Goal: Task Accomplishment & Management: Use online tool/utility

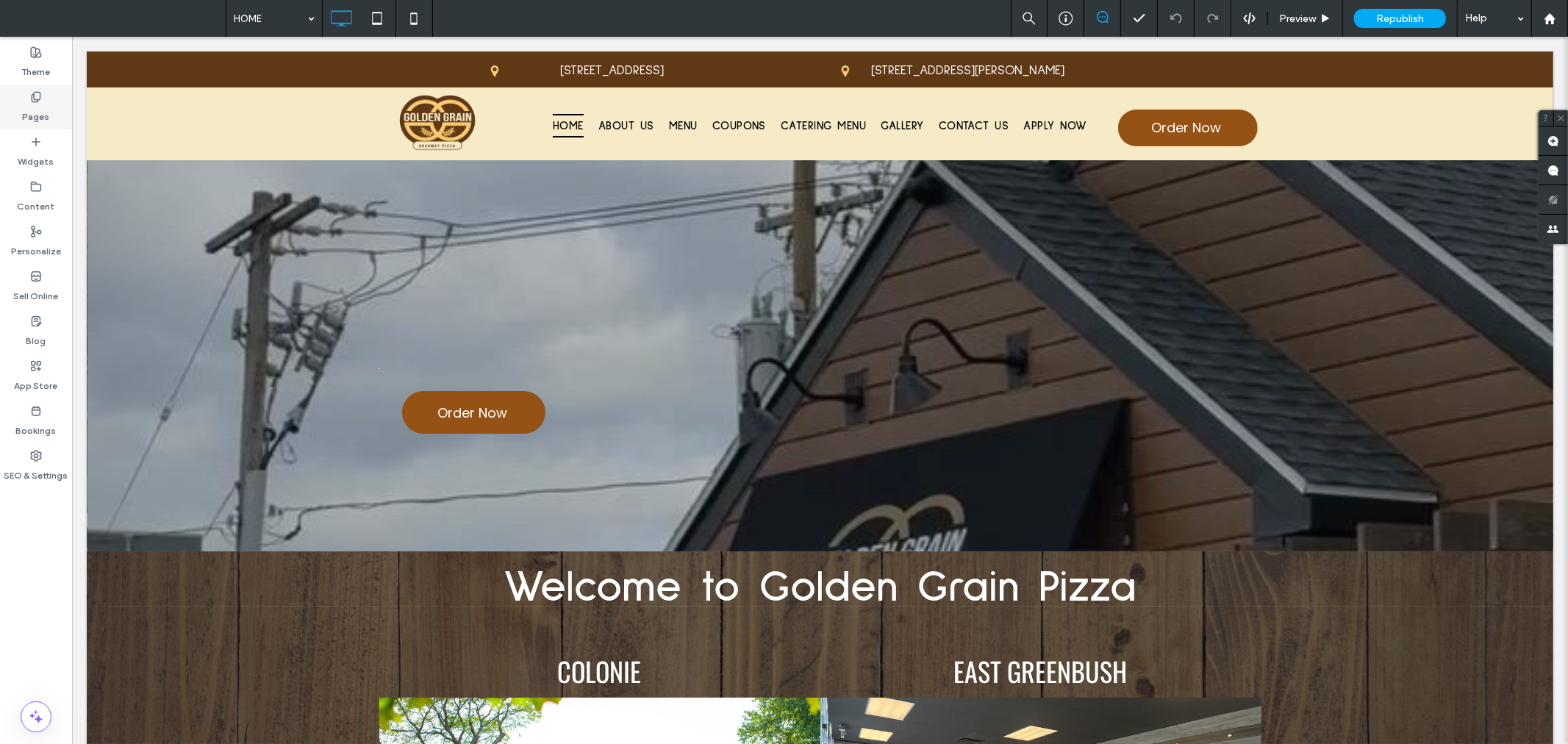
click at [23, 88] on div "Pages" at bounding box center [36, 107] width 72 height 45
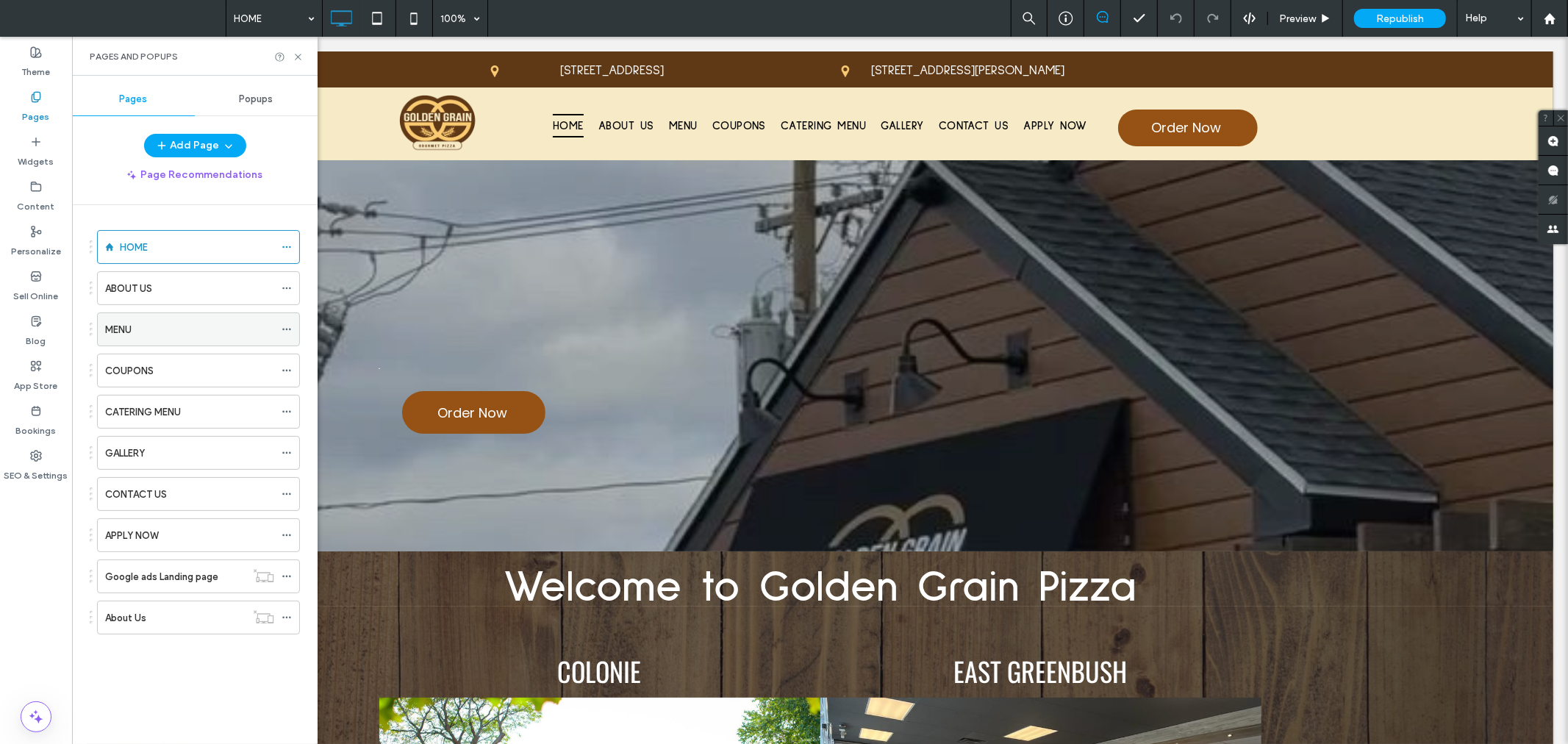
click at [180, 336] on div "MENU" at bounding box center [189, 330] width 169 height 16
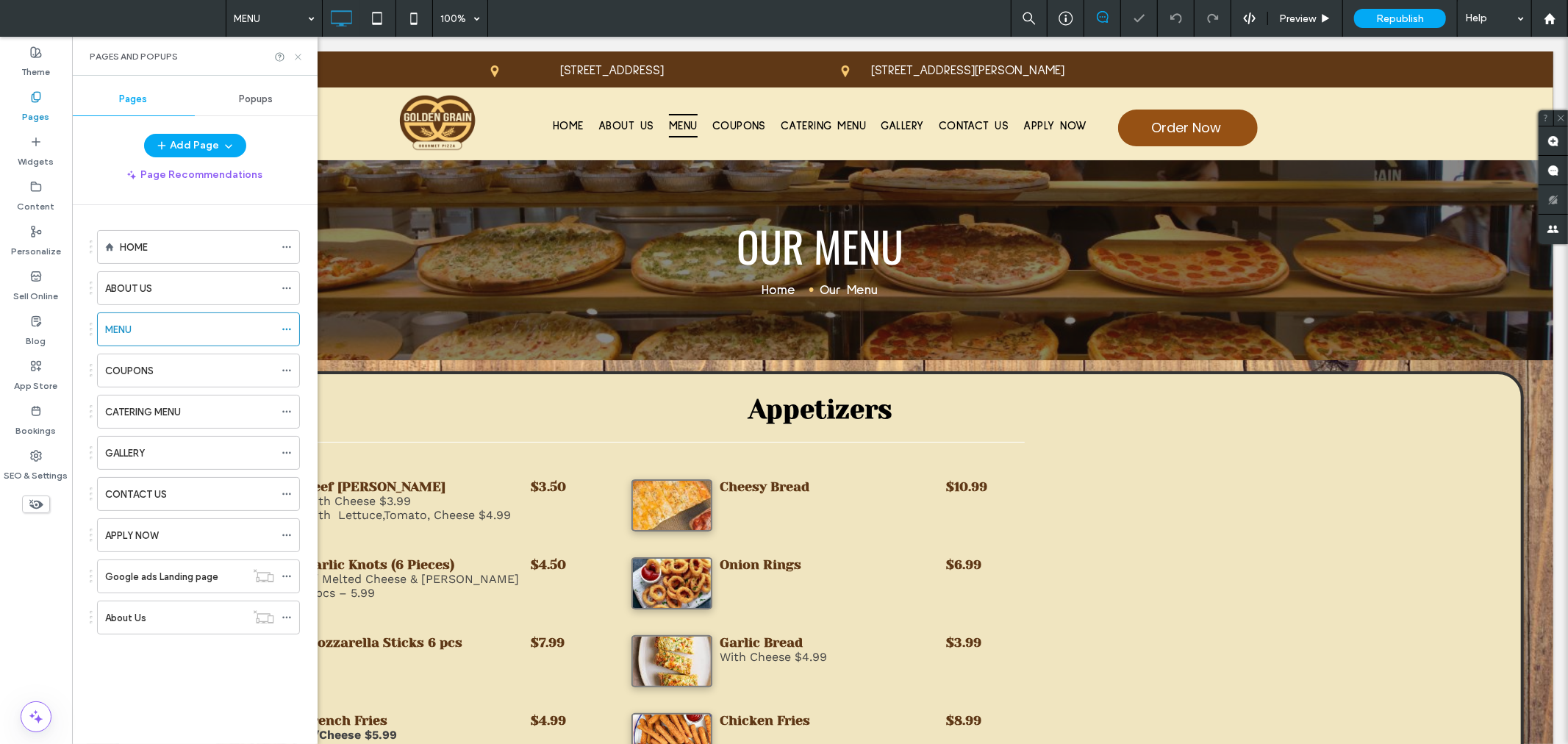
click at [296, 55] on icon at bounding box center [298, 56] width 11 height 11
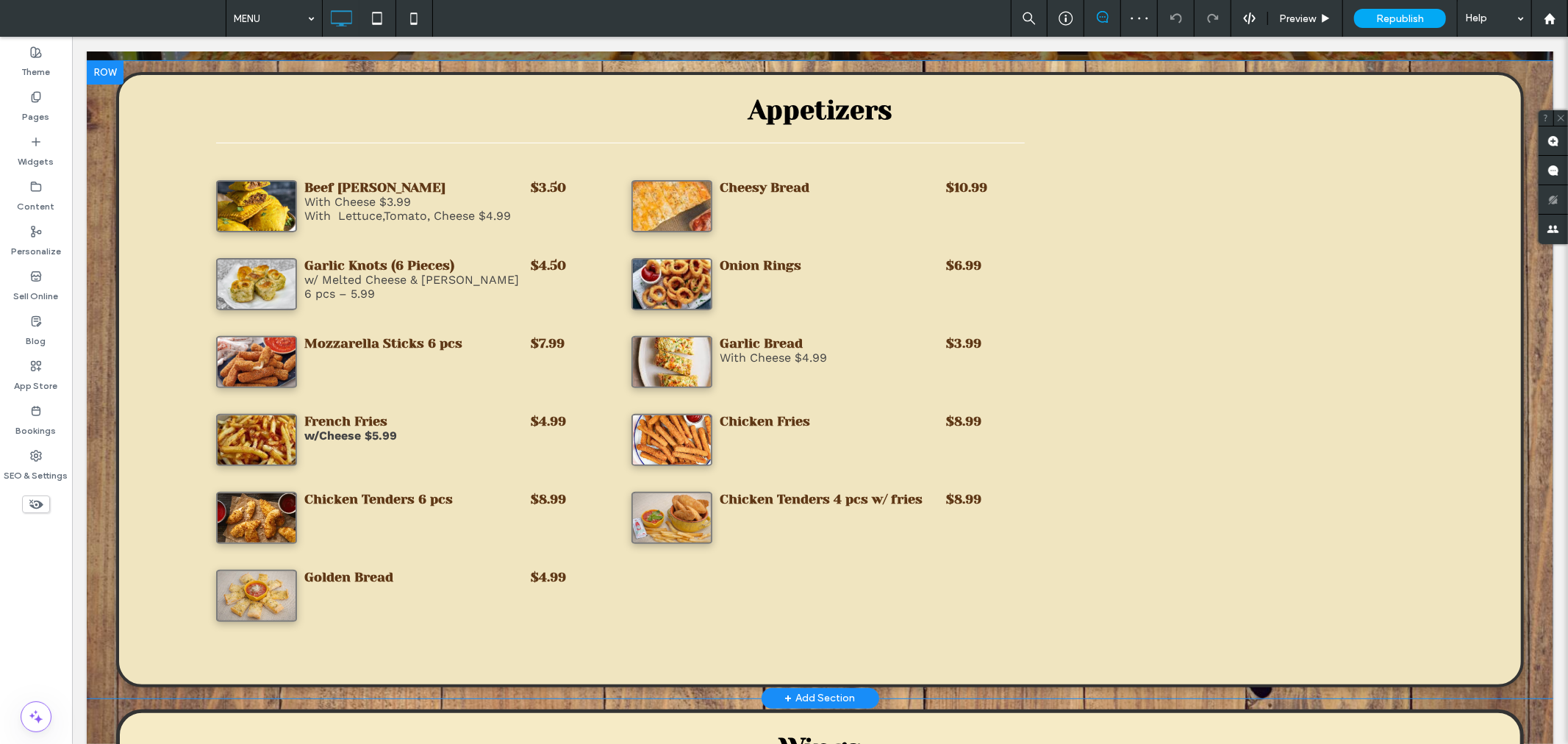
scroll to position [599, 0]
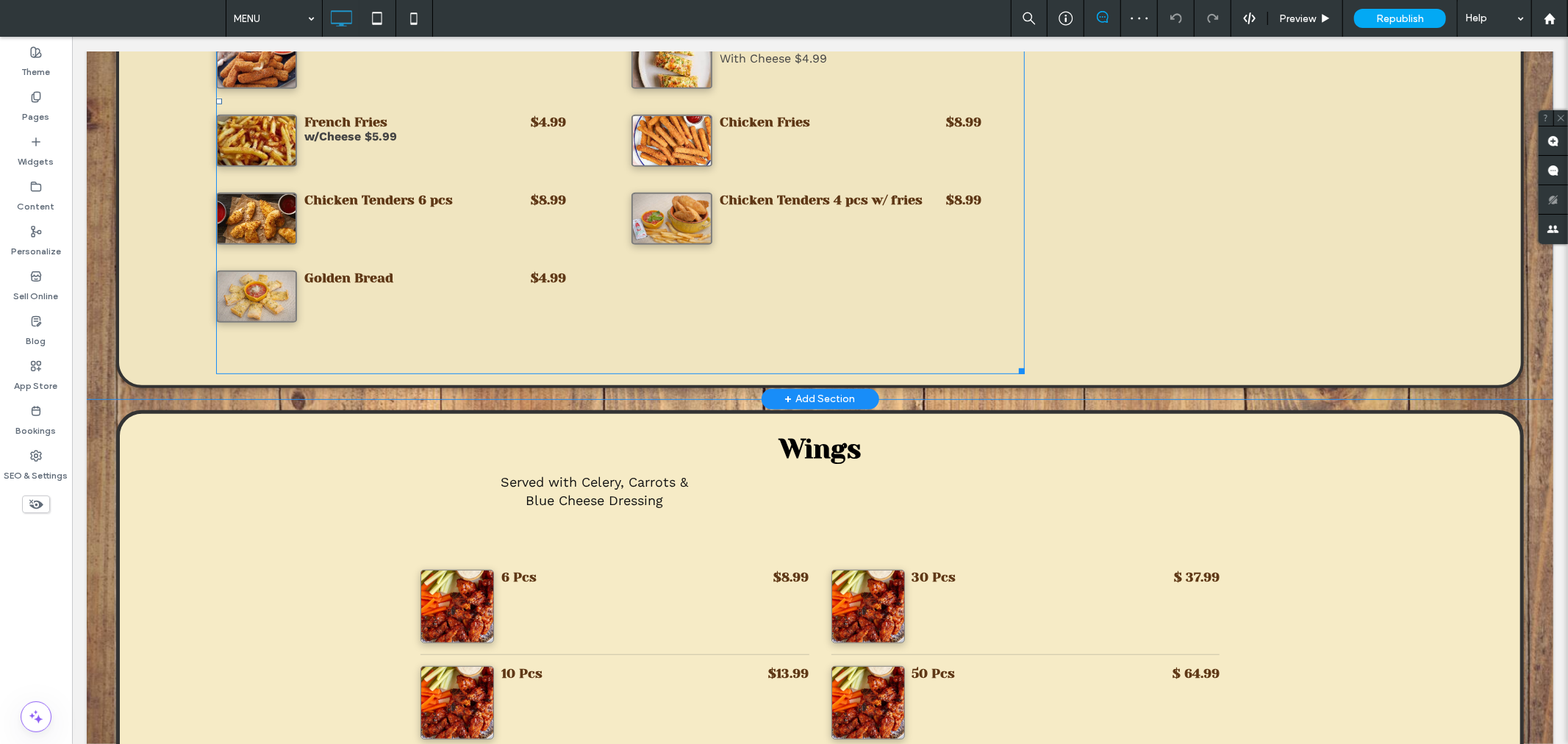
click at [783, 180] on div "Chicken Tenders 4 pcs w/ fries $8.99" at bounding box center [827, 217] width 394 height 74
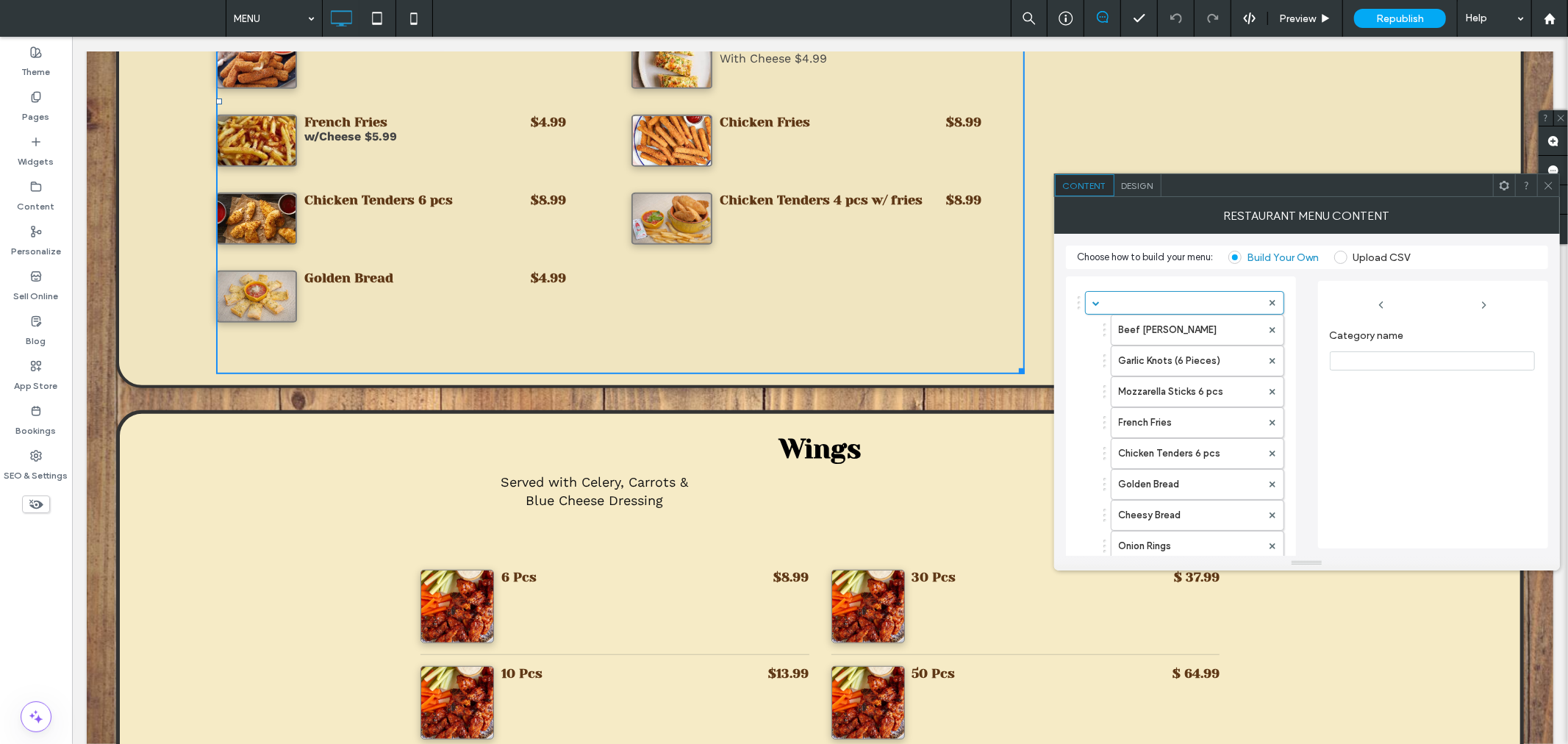
click at [1546, 185] on icon at bounding box center [1548, 186] width 11 height 11
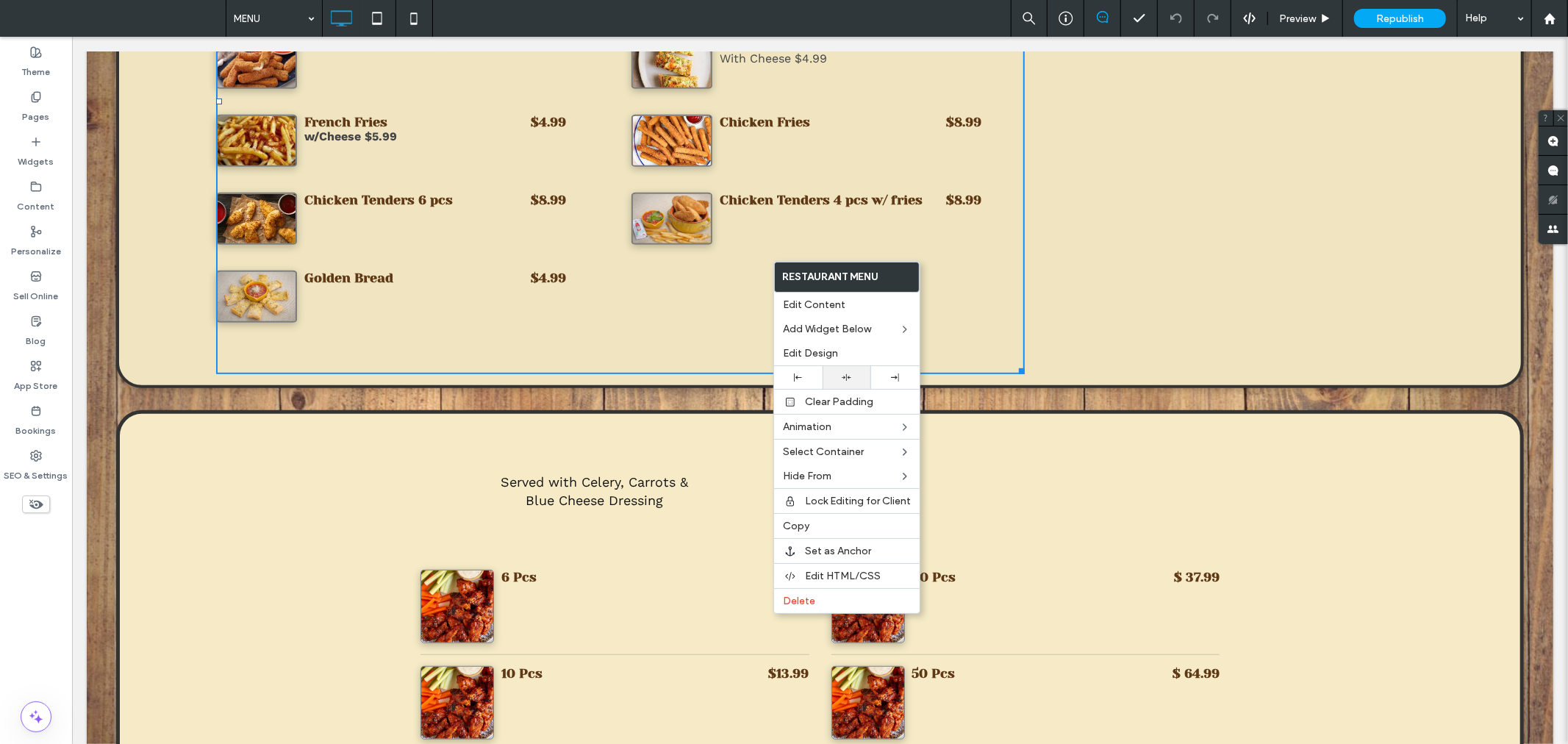
click at [843, 379] on icon at bounding box center [846, 377] width 10 height 10
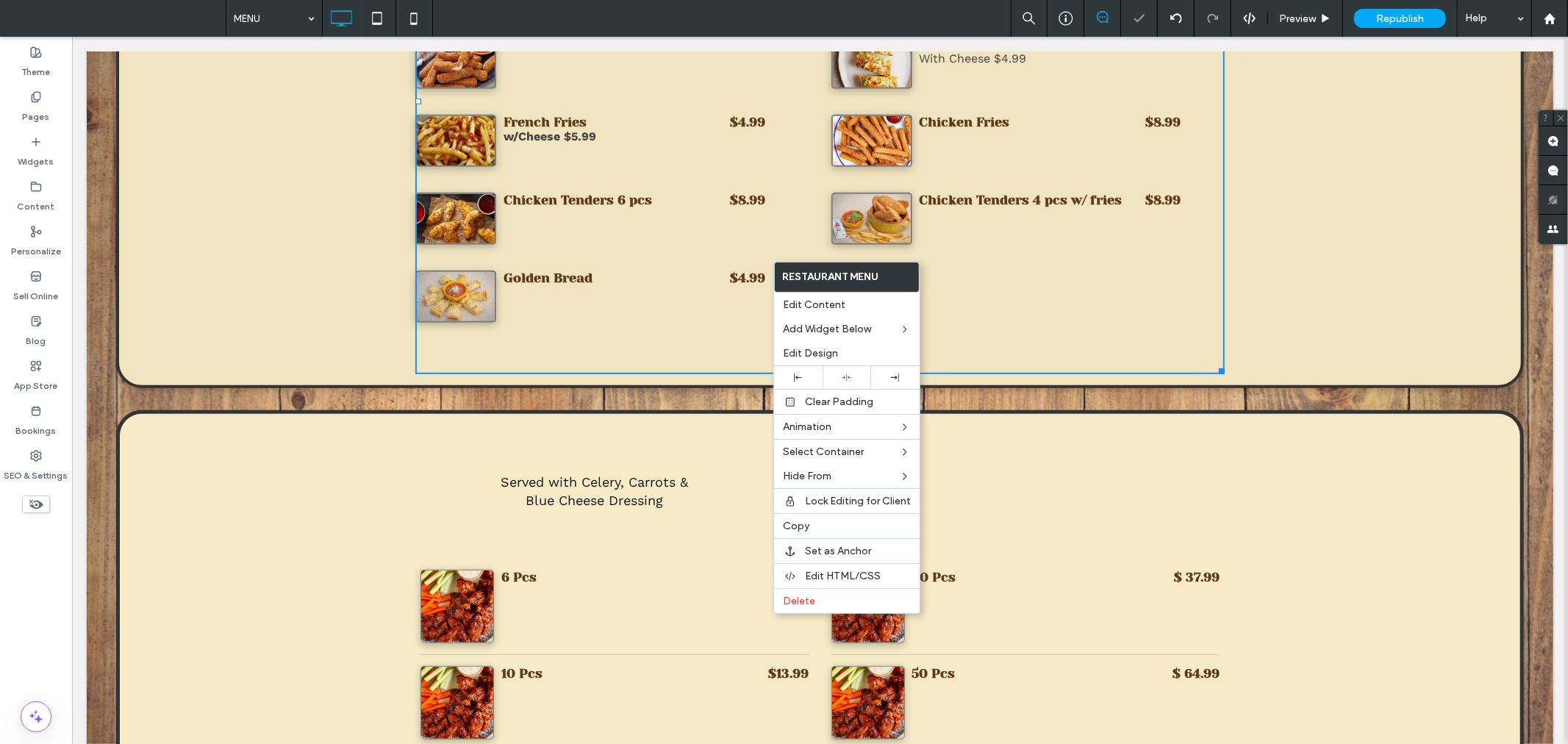
click at [1383, 392] on div "Appetizers Menu Beef [PERSON_NAME] With Cheese $3.99 With Lettuce,Tomato, Chees…" at bounding box center [819, 80] width 1466 height 637
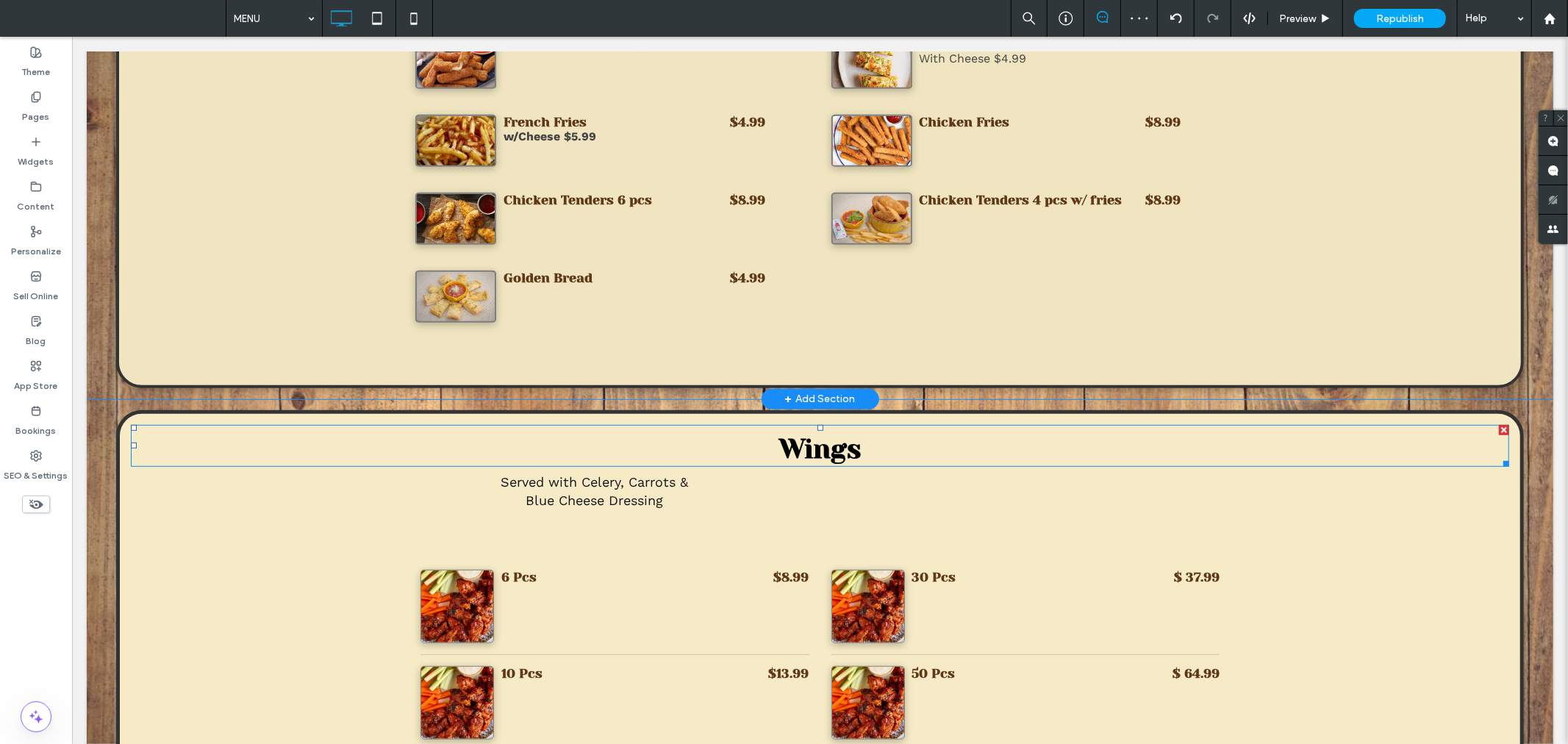
scroll to position [0, 0]
